Goal: Navigation & Orientation: Find specific page/section

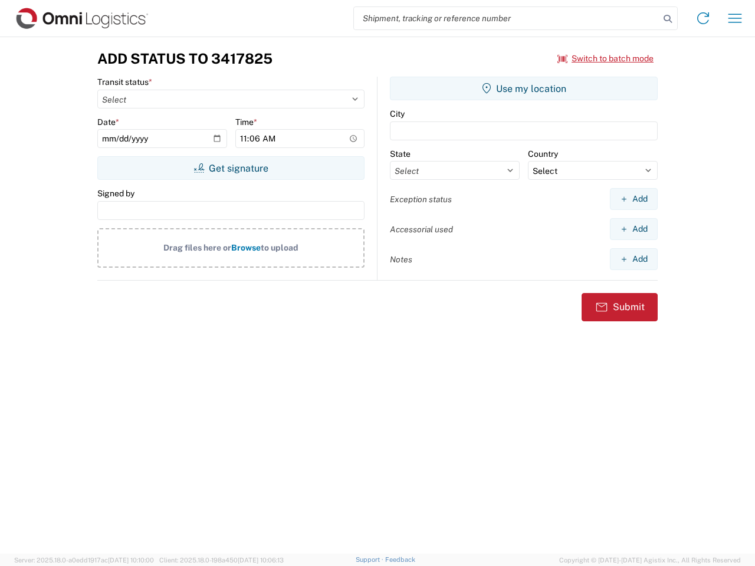
click at [506, 18] on input "search" at bounding box center [506, 18] width 305 height 22
click at [667, 19] on icon at bounding box center [667, 19] width 17 height 17
click at [703, 18] on icon at bounding box center [702, 18] width 19 height 19
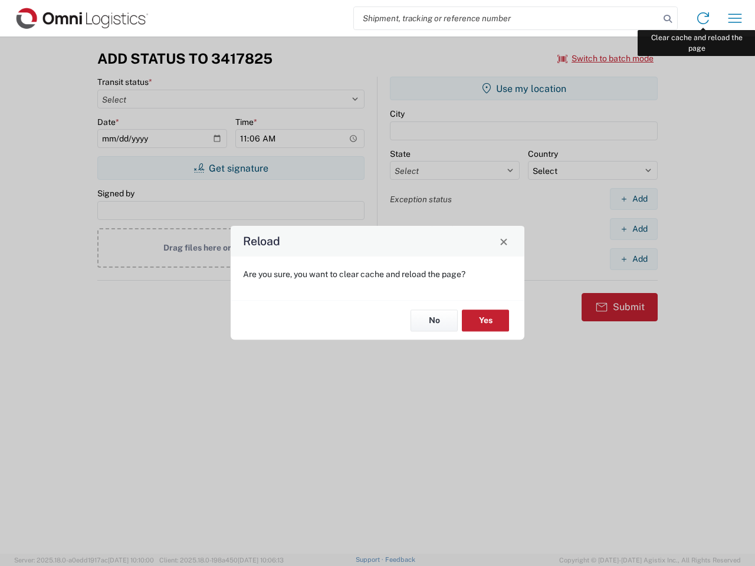
click at [735, 18] on div "Reload Are you sure, you want to clear cache and reload the page? No Yes" at bounding box center [377, 283] width 755 height 566
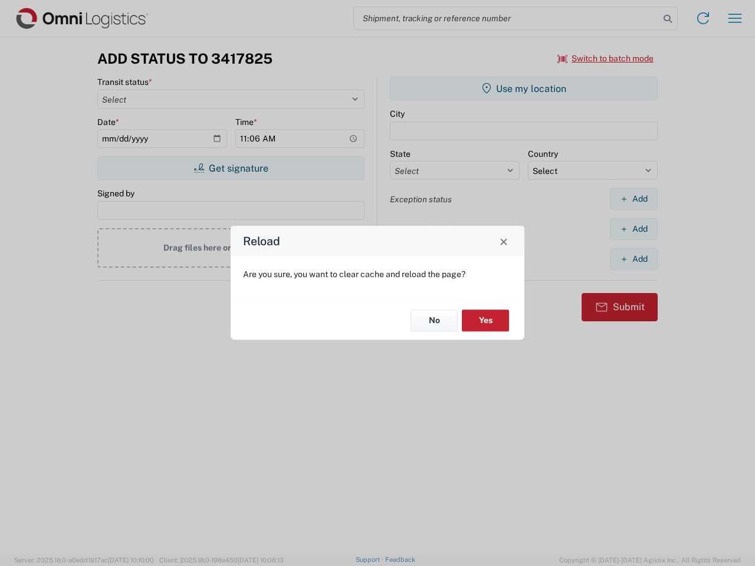
click at [605, 58] on div "Reload Are you sure, you want to clear cache and reload the page? No Yes" at bounding box center [377, 283] width 755 height 566
click at [231, 168] on div "Reload Are you sure, you want to clear cache and reload the page? No Yes" at bounding box center [377, 283] width 755 height 566
click at [523, 88] on div "Reload Are you sure, you want to clear cache and reload the page? No Yes" at bounding box center [377, 283] width 755 height 566
click at [633, 199] on div "Reload Are you sure, you want to clear cache and reload the page? No Yes" at bounding box center [377, 283] width 755 height 566
click at [633, 229] on div "Reload Are you sure, you want to clear cache and reload the page? No Yes" at bounding box center [377, 283] width 755 height 566
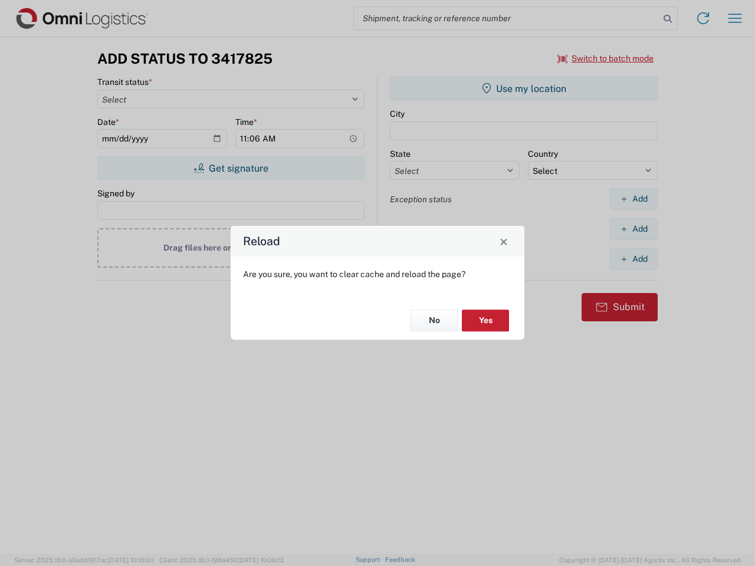
click at [633, 259] on div "Reload Are you sure, you want to clear cache and reload the page? No Yes" at bounding box center [377, 283] width 755 height 566
